Goal: Transaction & Acquisition: Purchase product/service

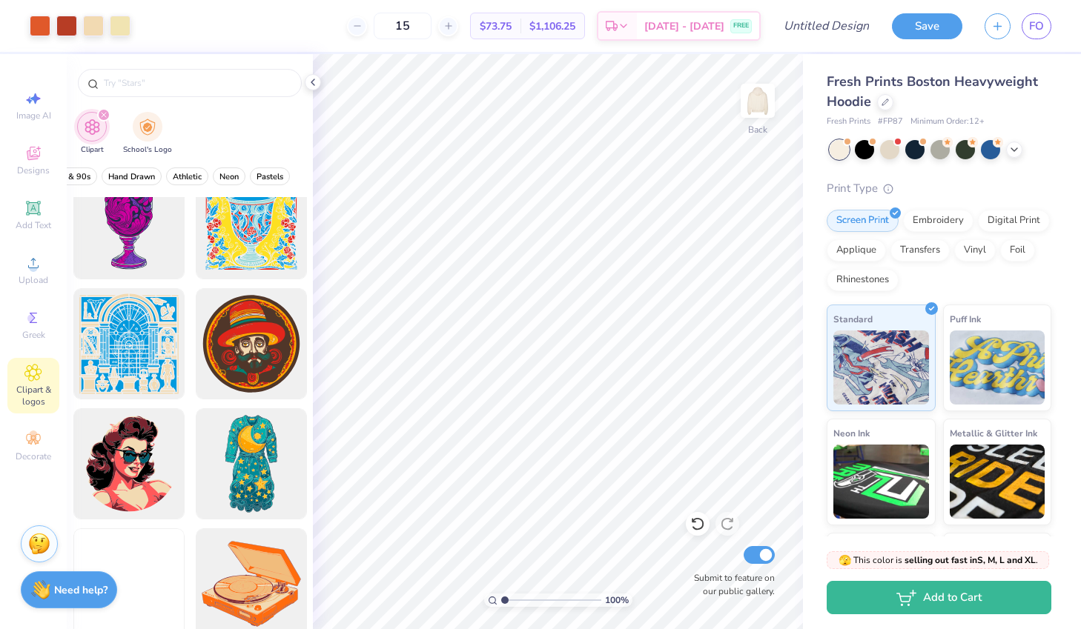
scroll to position [4173, 0]
